Goal: Task Accomplishment & Management: Complete application form

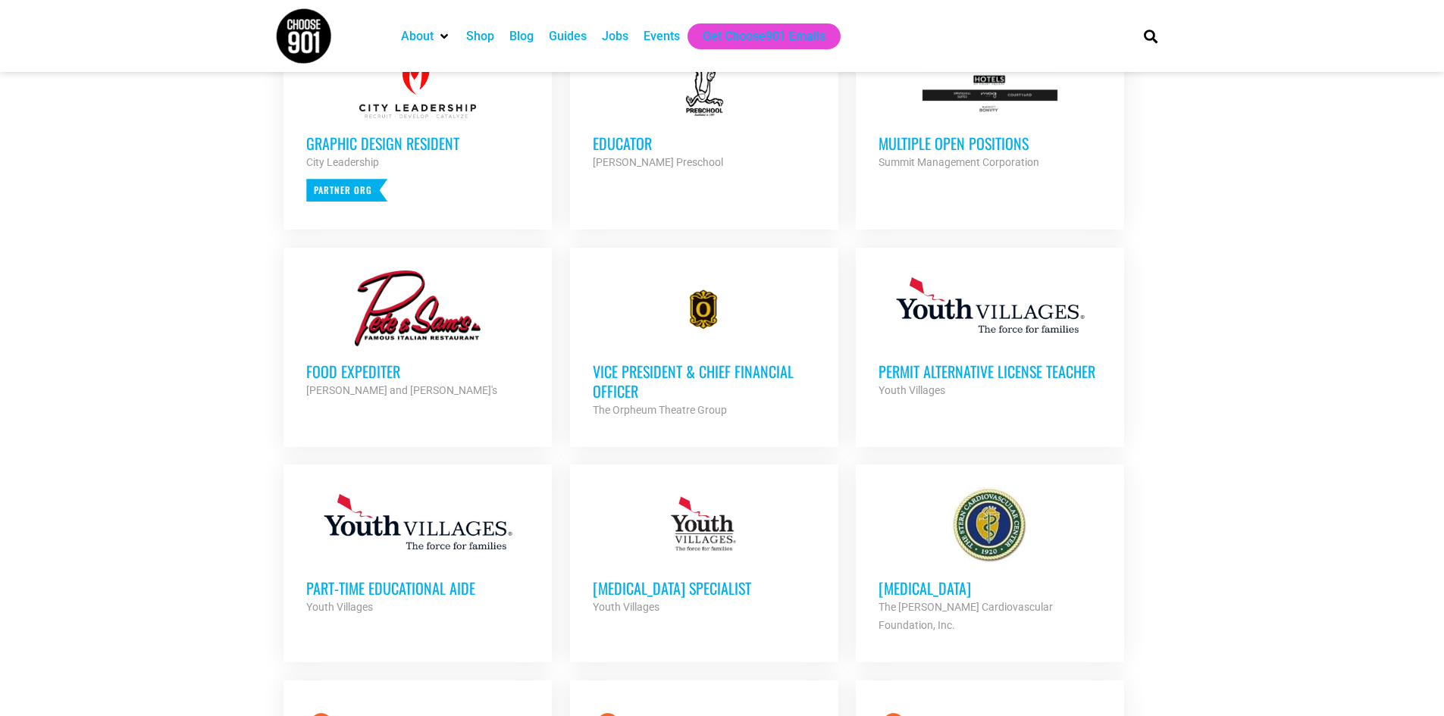
scroll to position [682, 0]
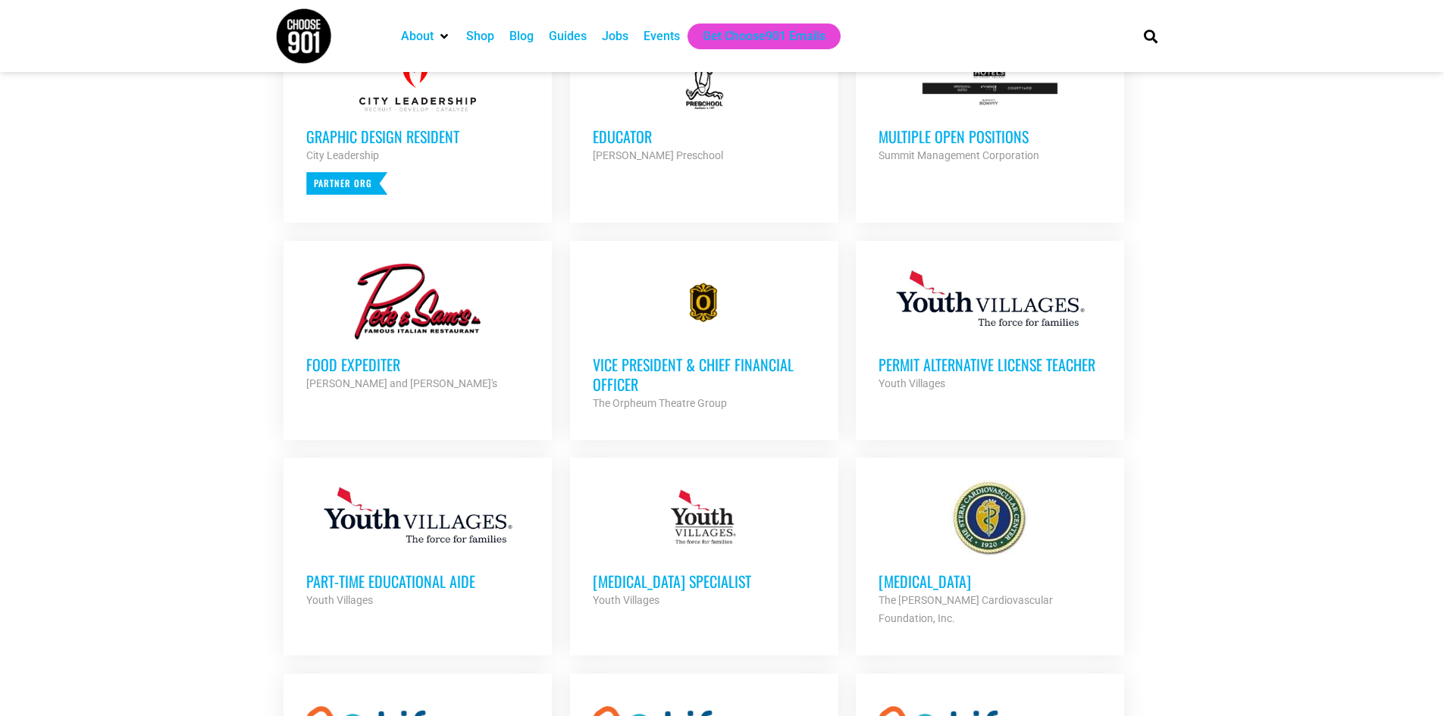
click at [459, 581] on h3 "Part-Time Educational Aide" at bounding box center [417, 582] width 223 height 20
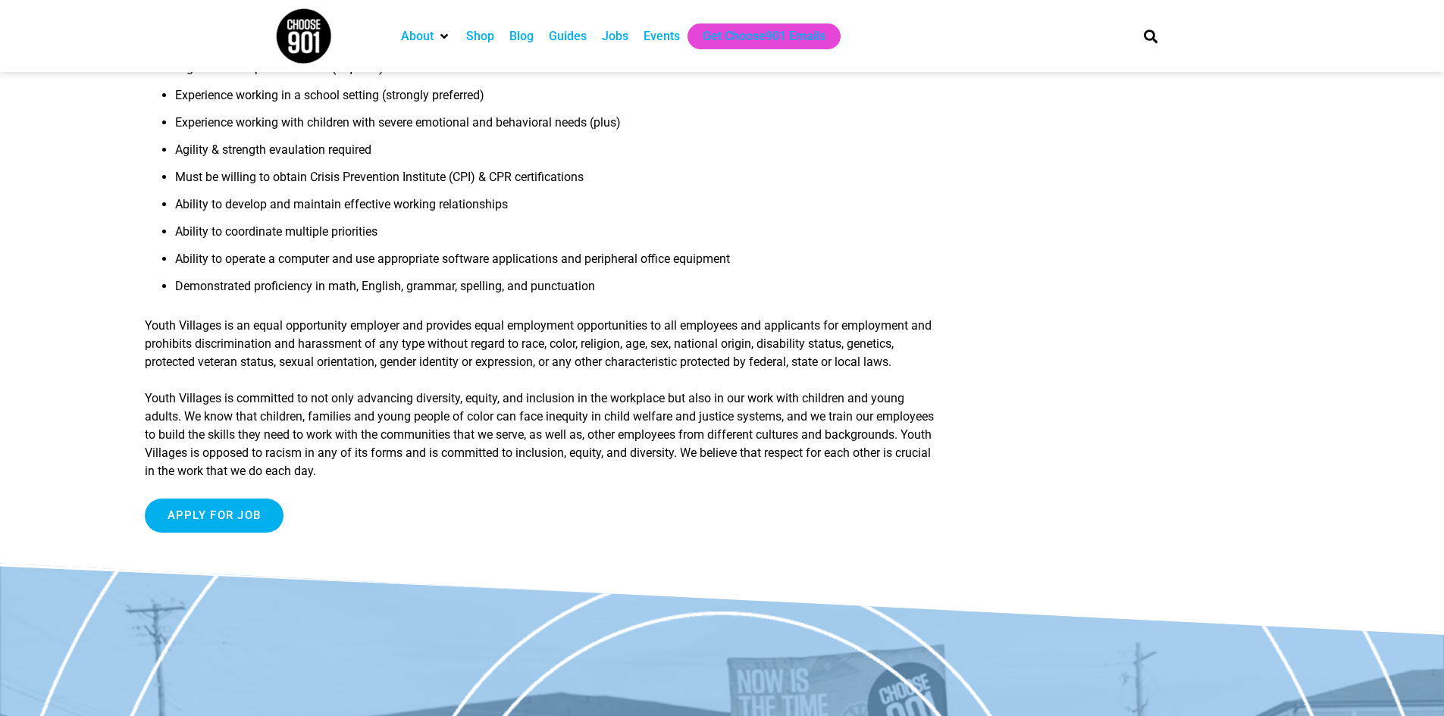
scroll to position [986, 0]
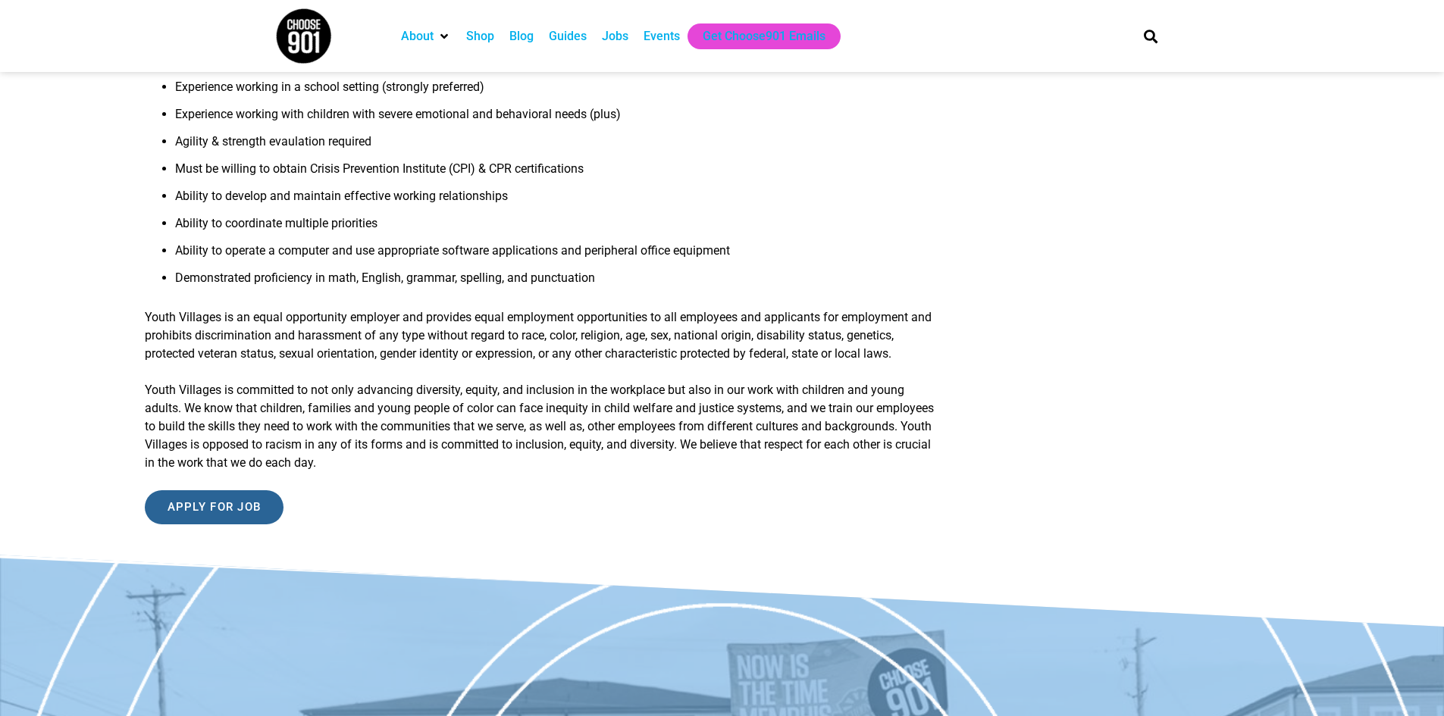
click at [211, 511] on input "Apply for job" at bounding box center [214, 507] width 139 height 34
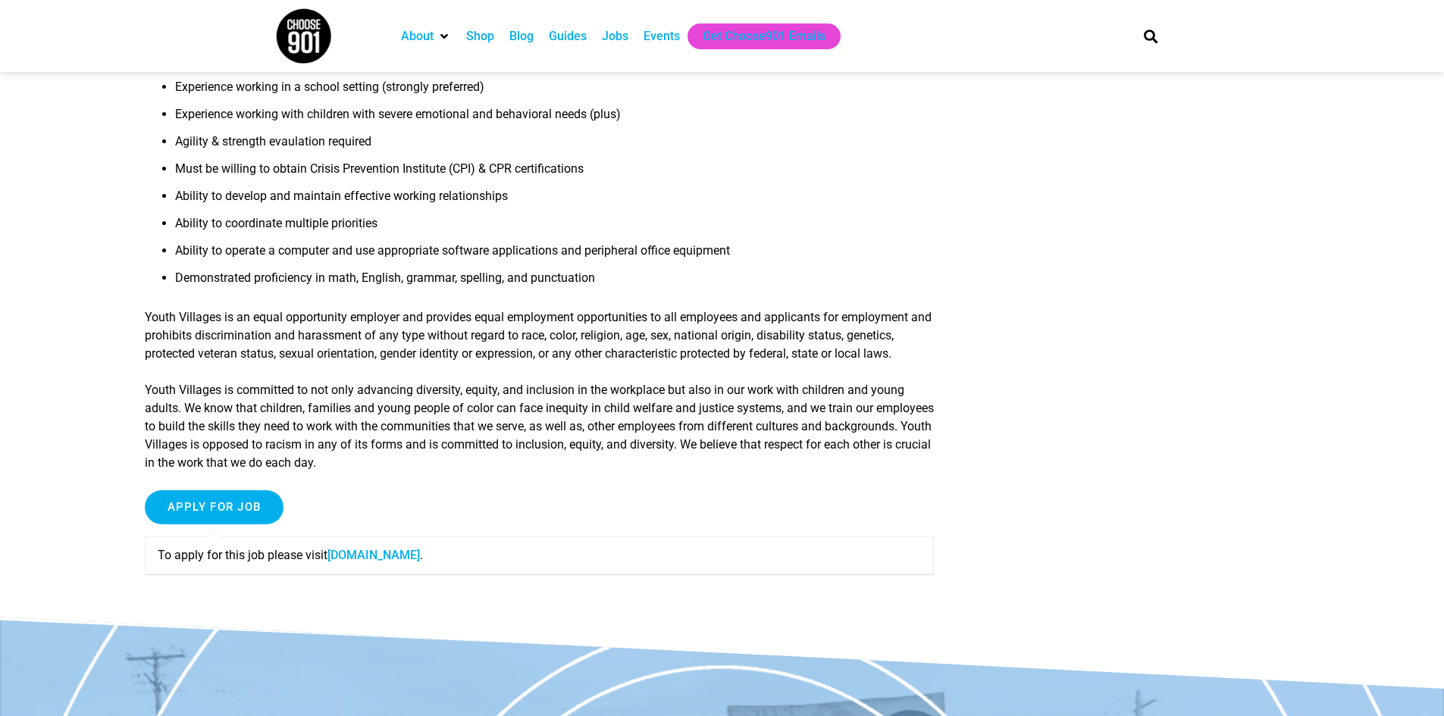
click at [368, 558] on link "tinyurl.com" at bounding box center [374, 555] width 92 height 14
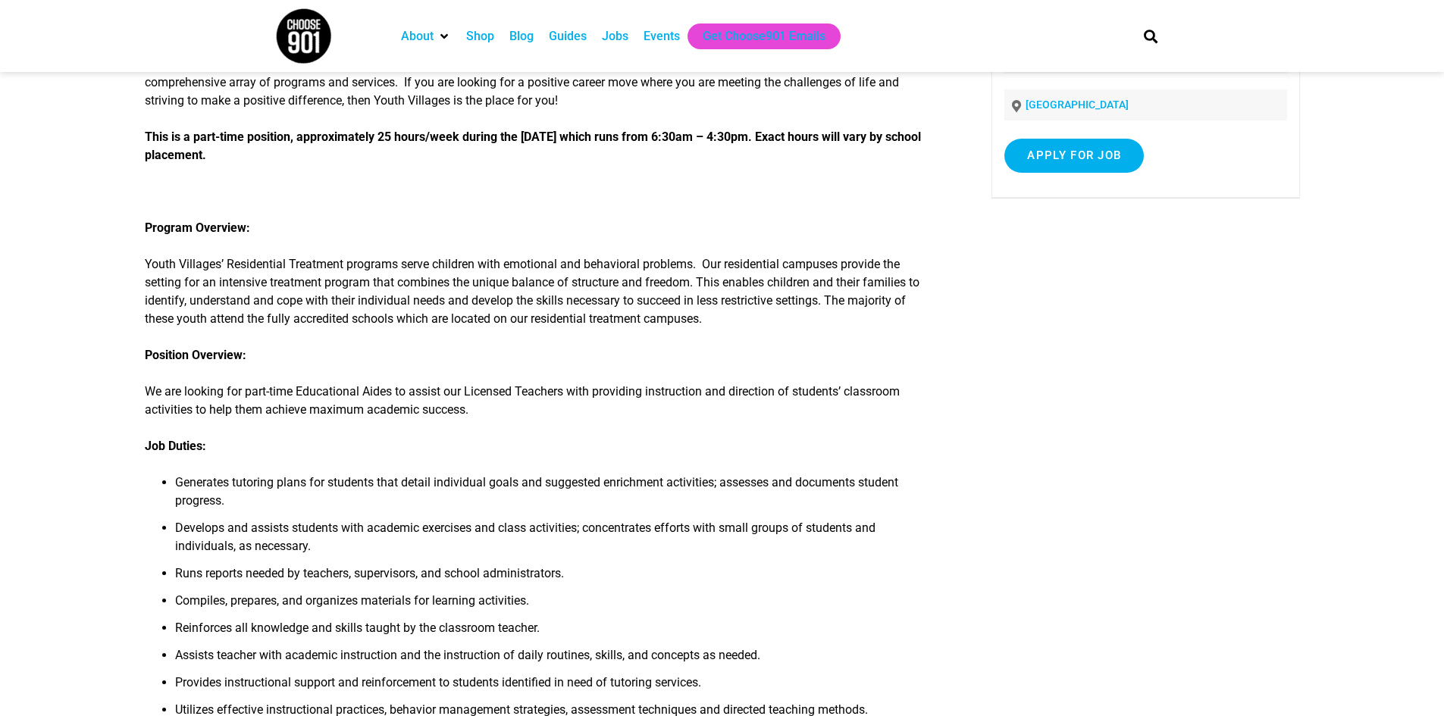
scroll to position [0, 0]
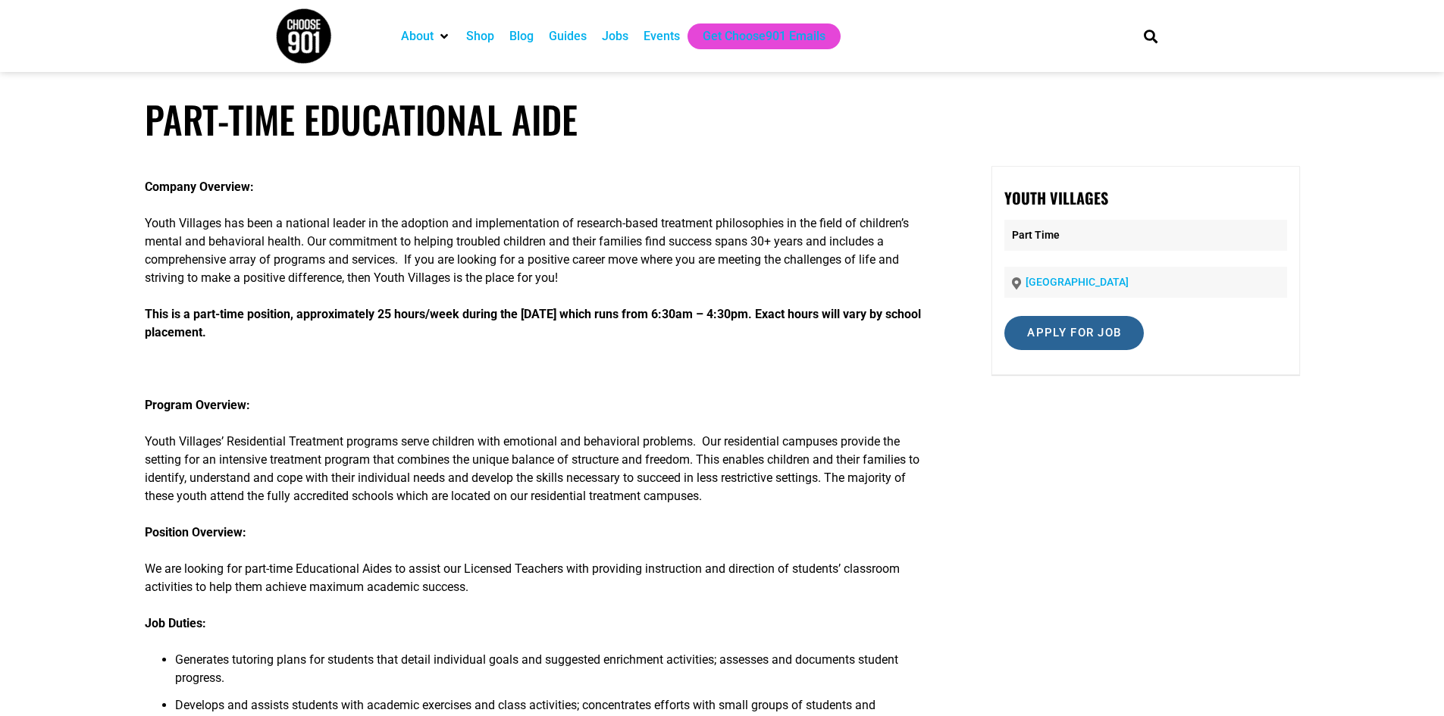
click at [1057, 343] on input "Apply for job" at bounding box center [1073, 333] width 139 height 34
